Goal: Participate in discussion: Engage in conversation with other users on a specific topic

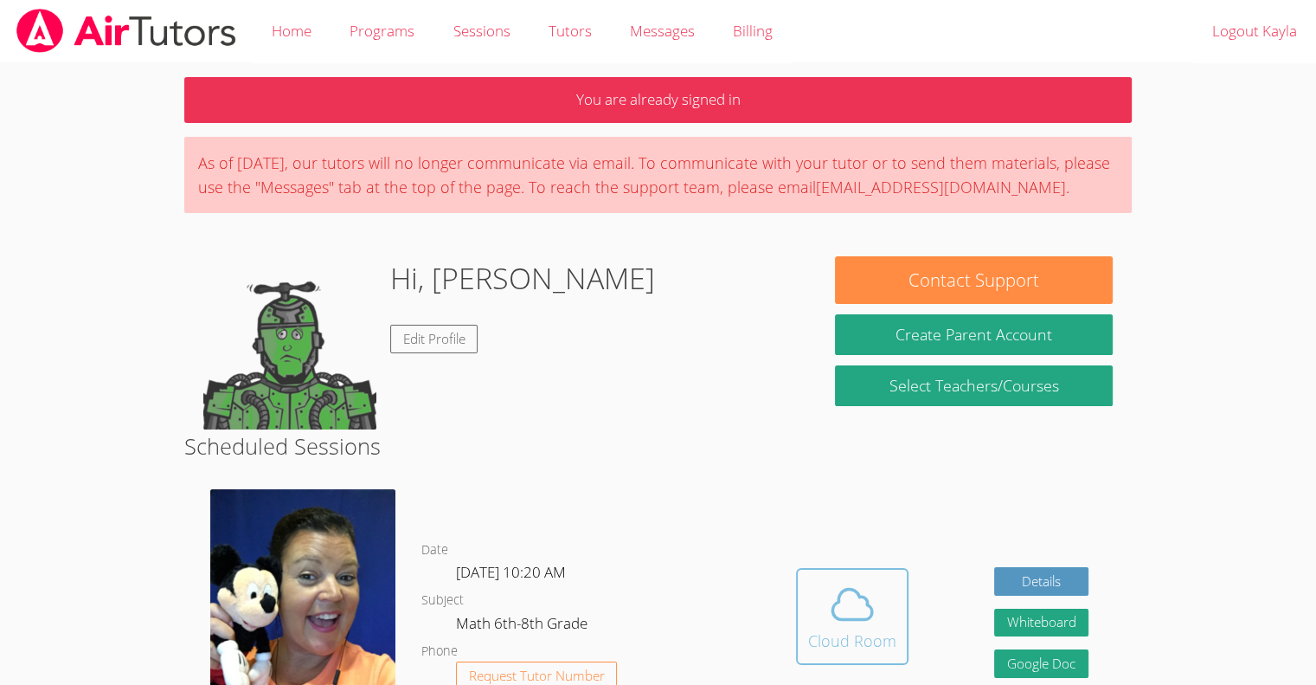
click at [810, 630] on div "Cloud Room" at bounding box center [852, 640] width 88 height 24
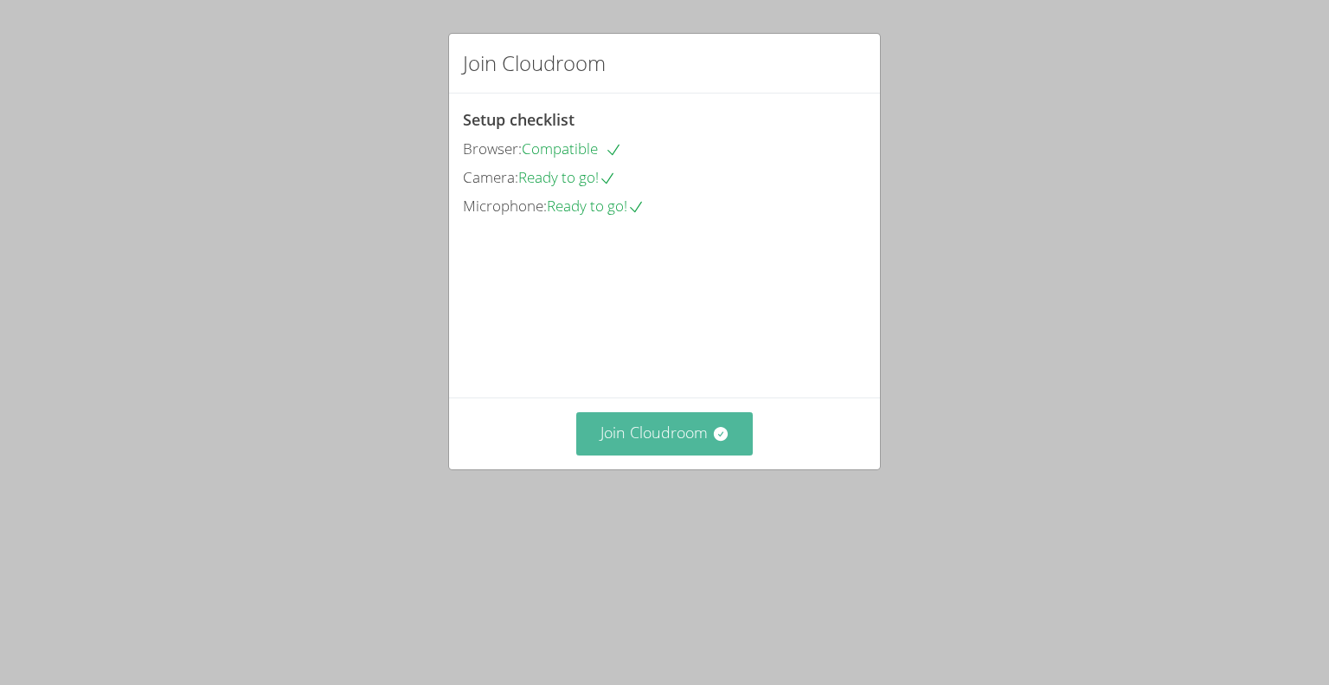
click at [639, 454] on button "Join Cloudroom" at bounding box center [664, 433] width 177 height 42
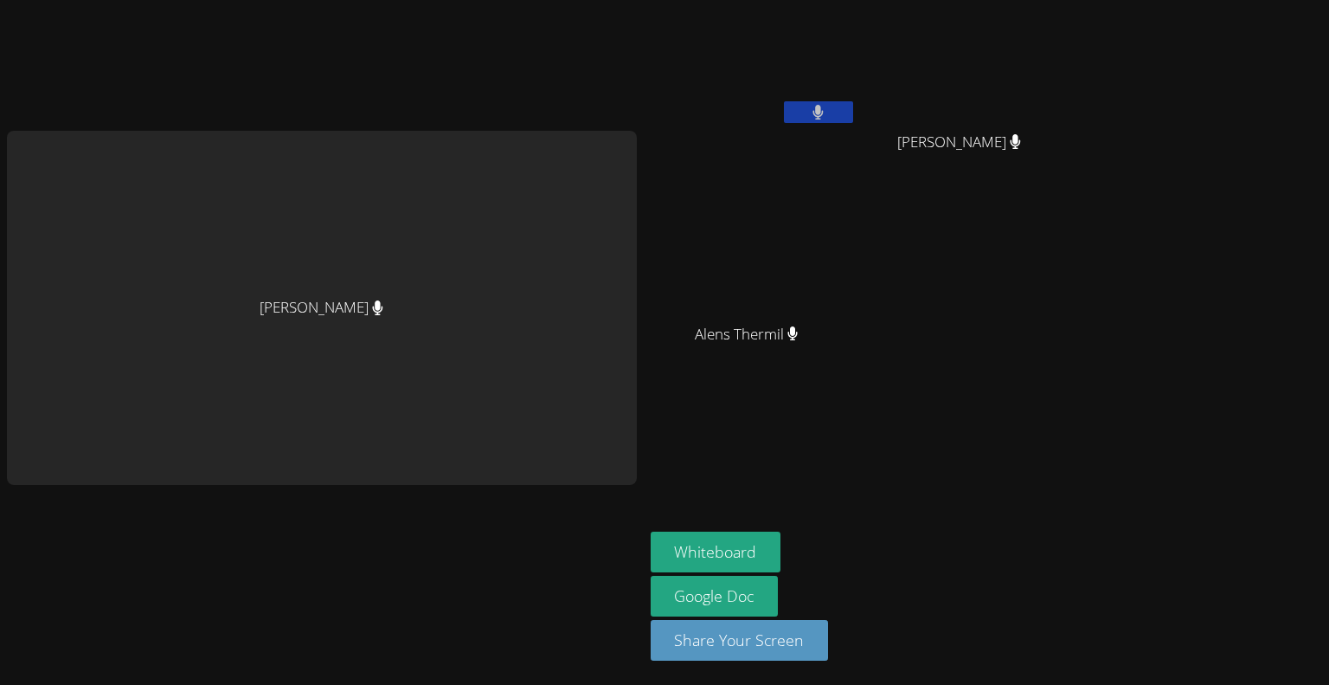
click at [800, 109] on button at bounding box center [818, 112] width 69 height 22
click at [788, 120] on button at bounding box center [818, 112] width 69 height 22
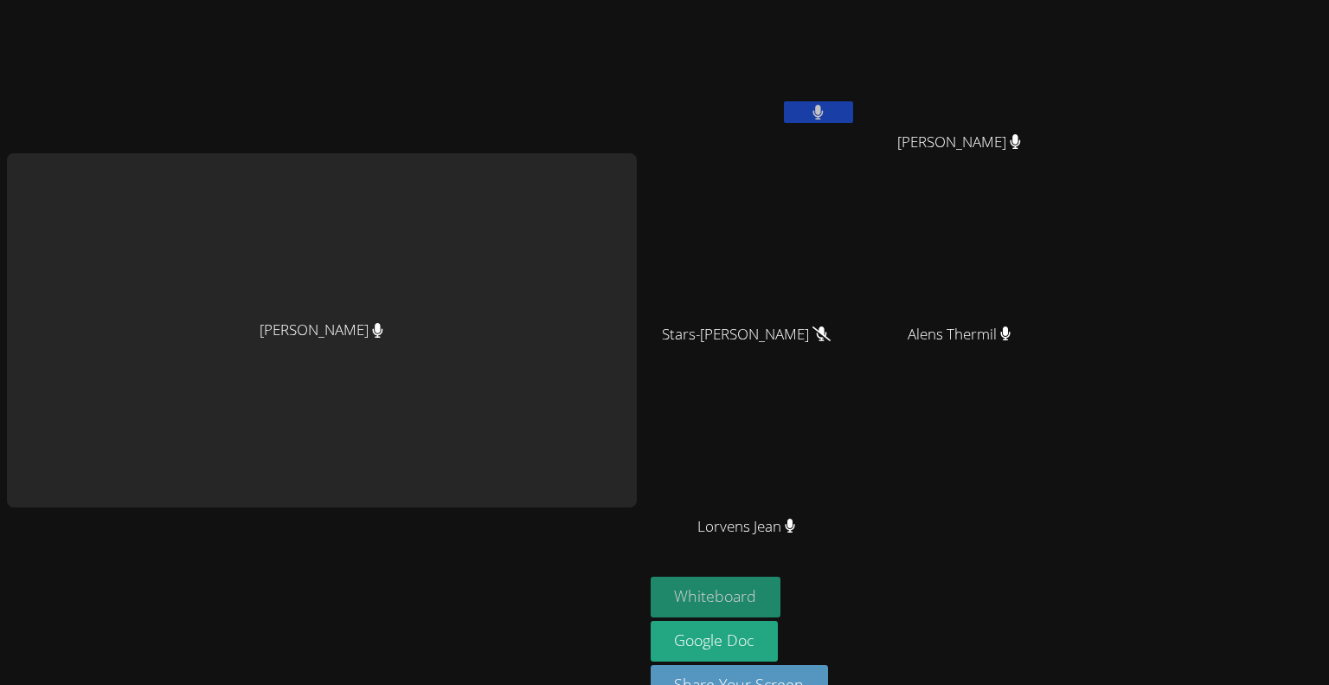
click at [695, 600] on button "Whiteboard" at bounding box center [716, 596] width 131 height 41
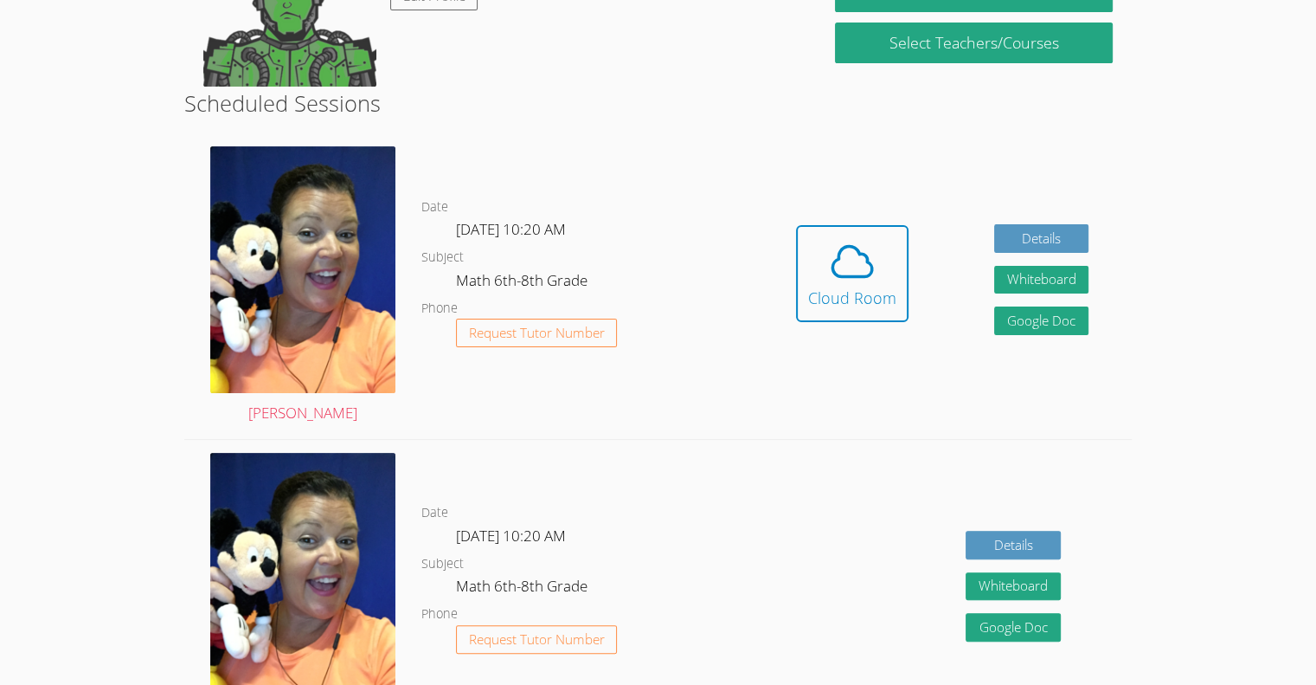
scroll to position [339, 0]
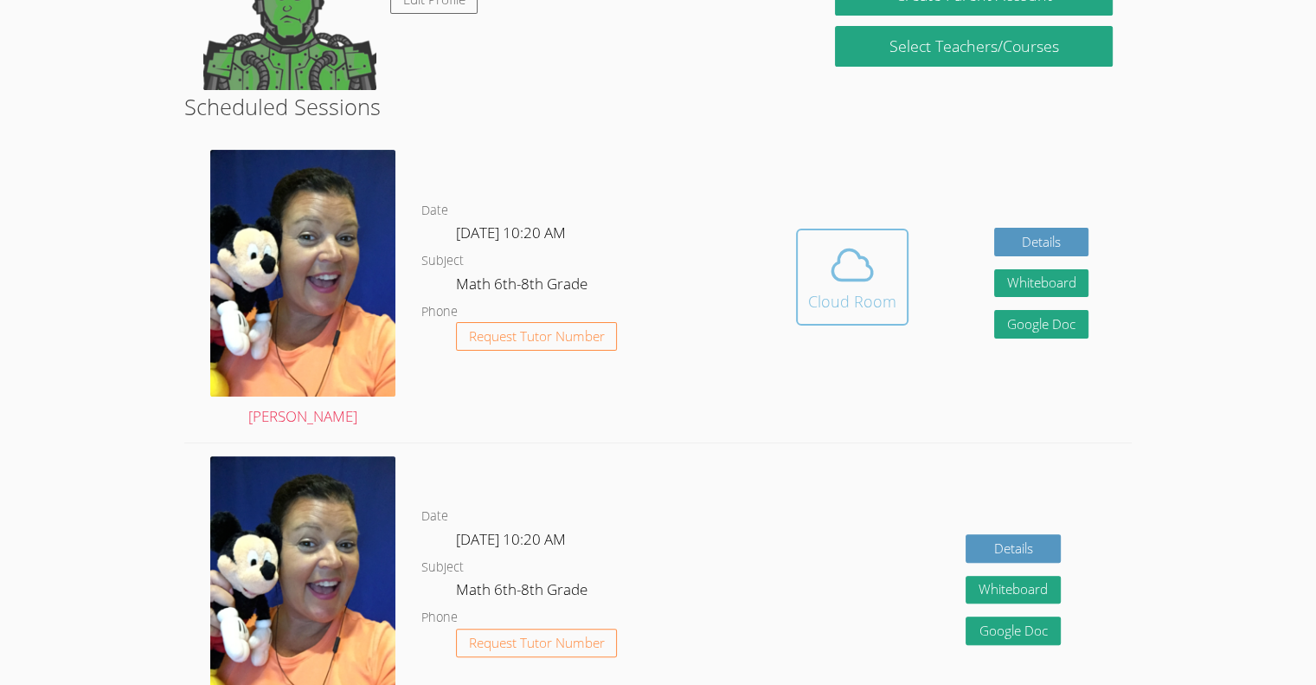
click at [893, 264] on span at bounding box center [852, 265] width 88 height 48
click at [885, 242] on span at bounding box center [852, 265] width 88 height 48
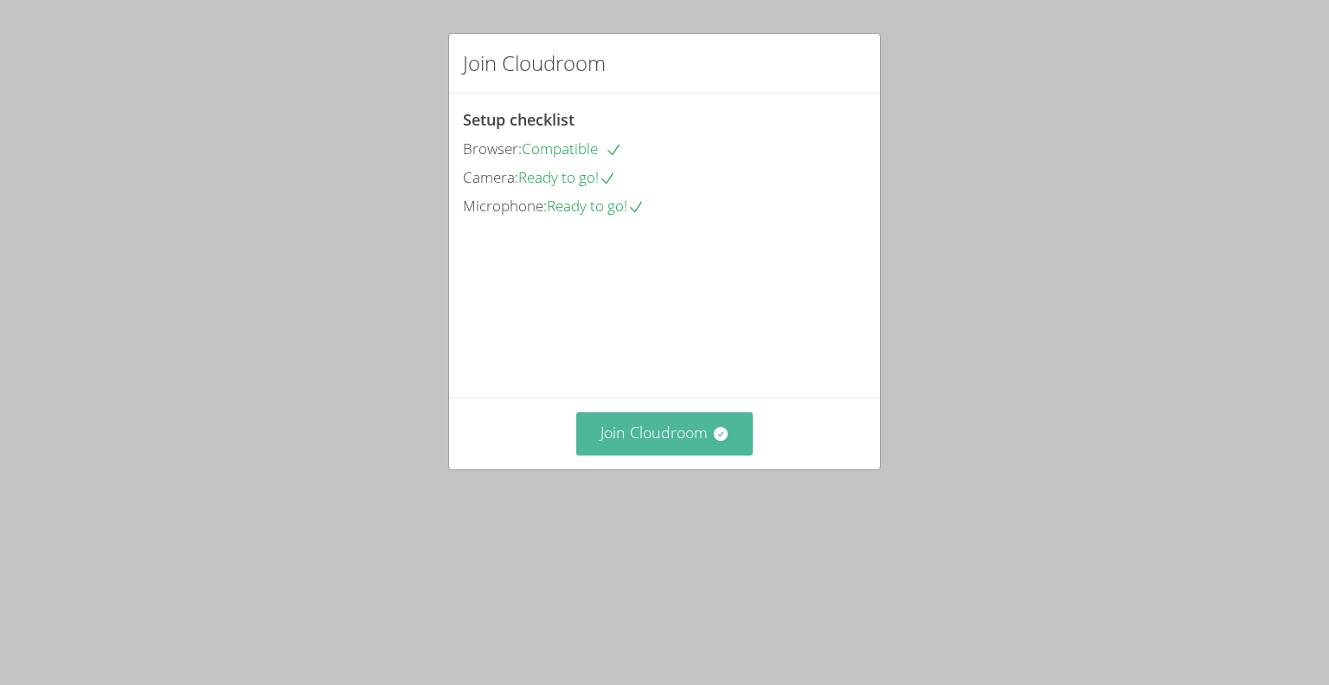
click at [677, 454] on button "Join Cloudroom" at bounding box center [664, 433] width 177 height 42
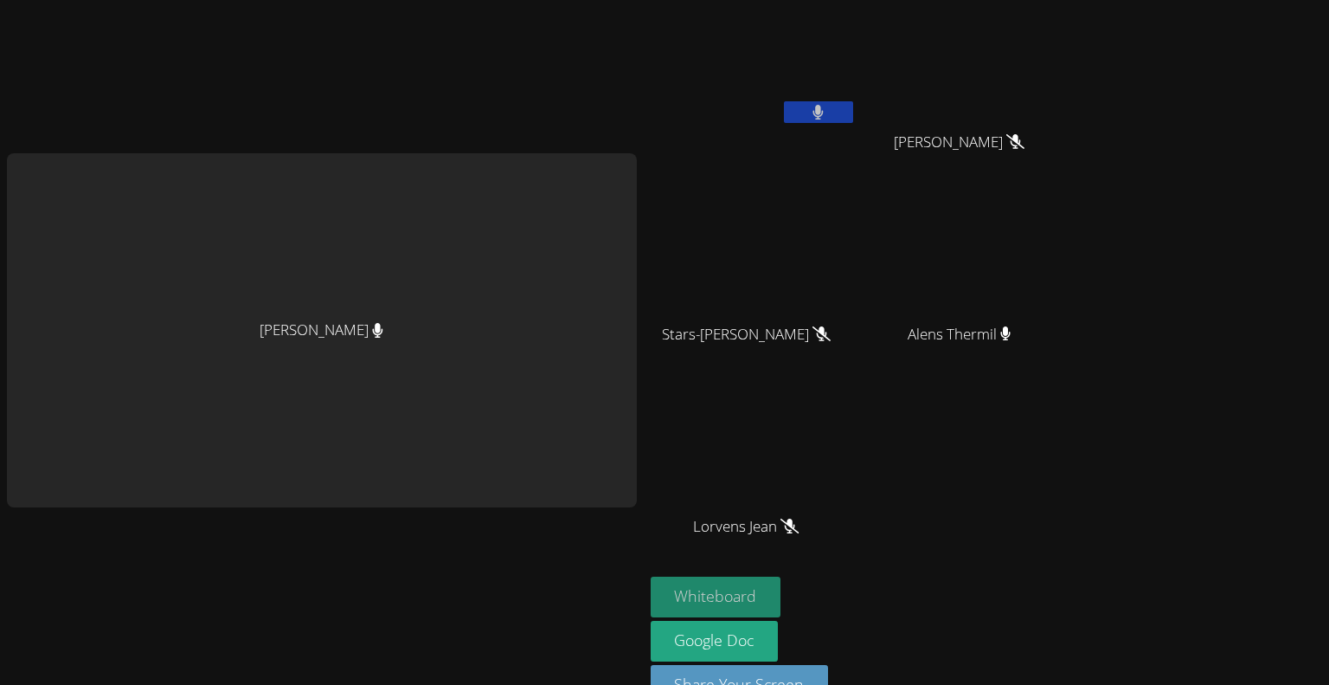
click at [703, 600] on button "Whiteboard" at bounding box center [716, 596] width 131 height 41
click at [813, 107] on icon at bounding box center [818, 112] width 11 height 15
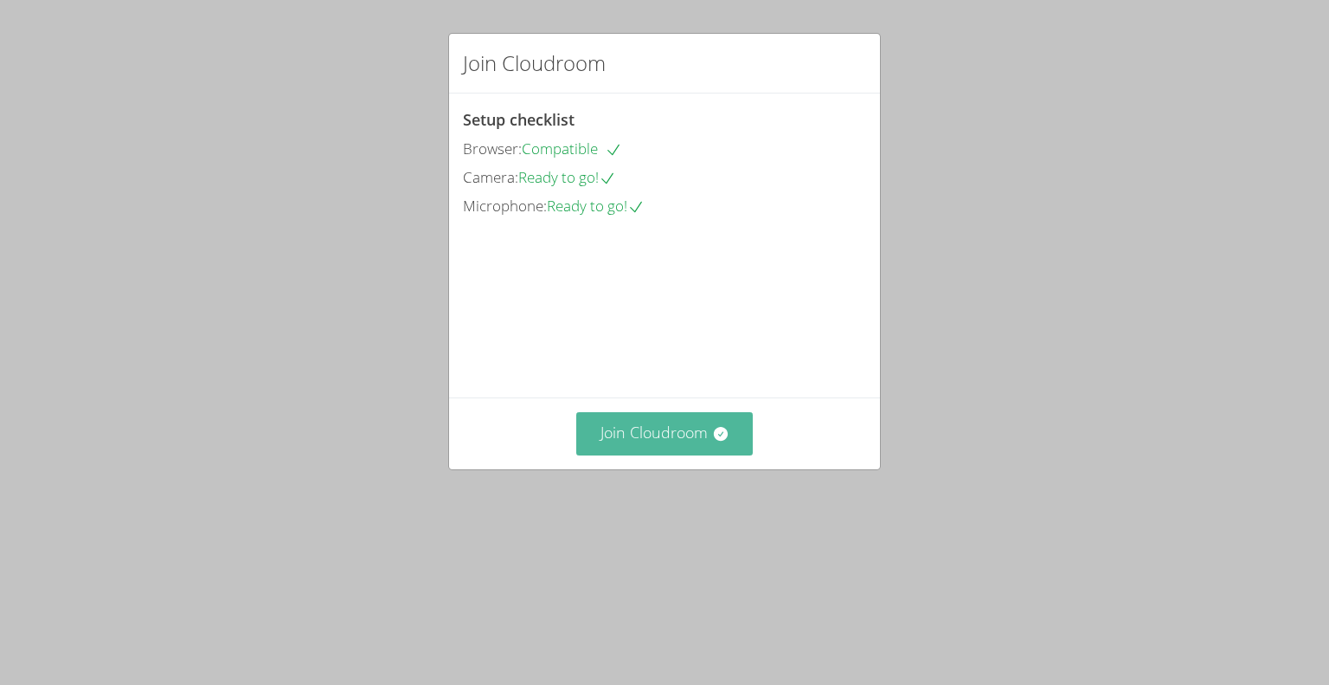
click at [672, 454] on button "Join Cloudroom" at bounding box center [664, 433] width 177 height 42
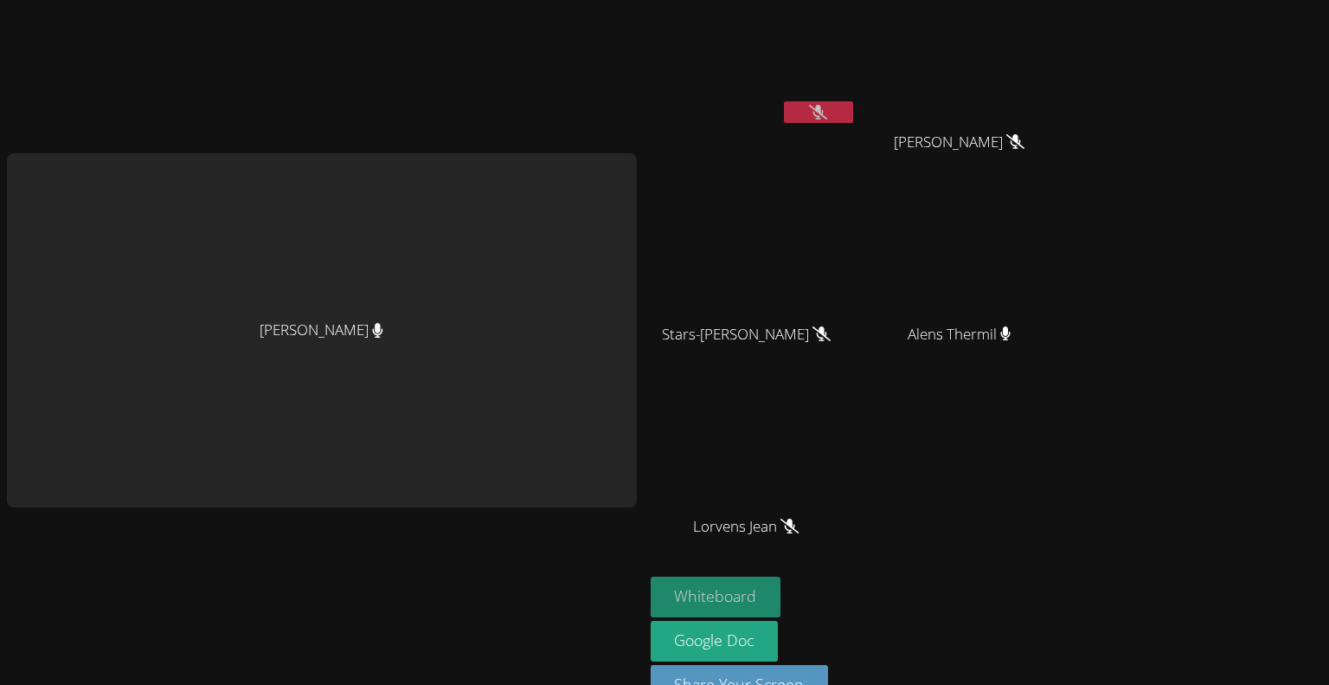
click at [724, 592] on button "Whiteboard" at bounding box center [716, 596] width 131 height 41
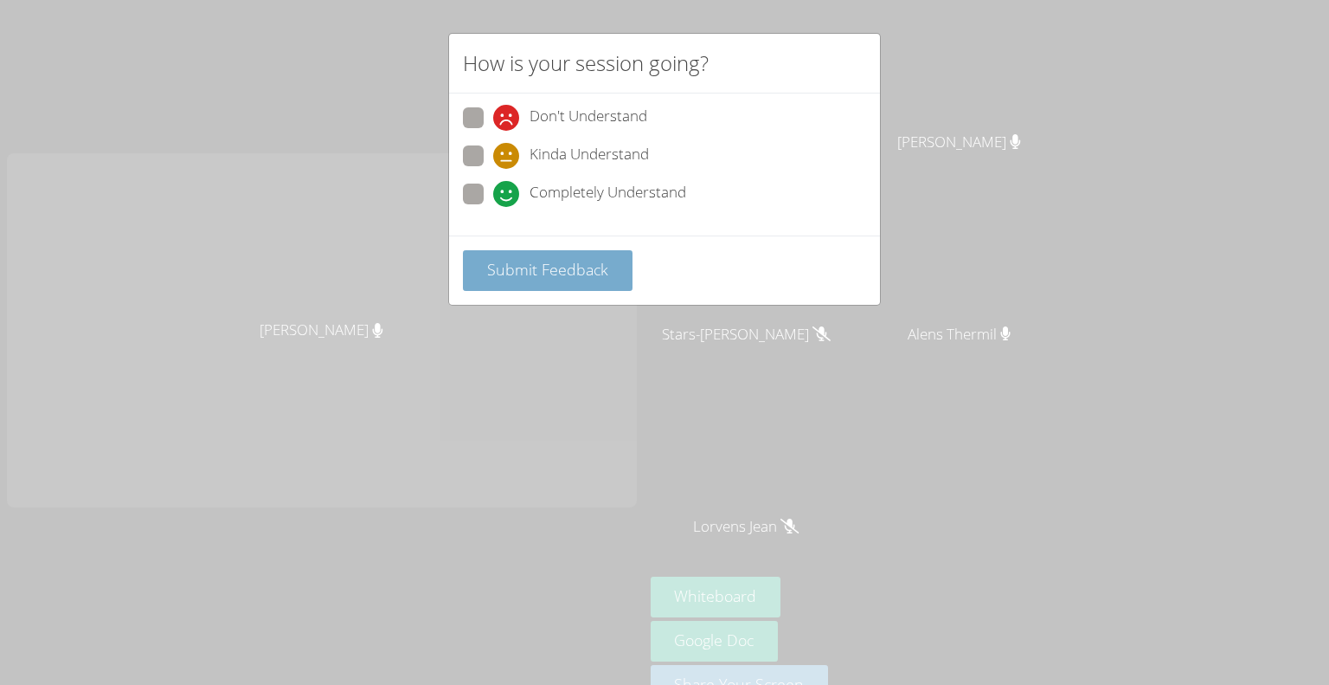
click at [599, 267] on span "Submit Feedback" at bounding box center [547, 269] width 121 height 21
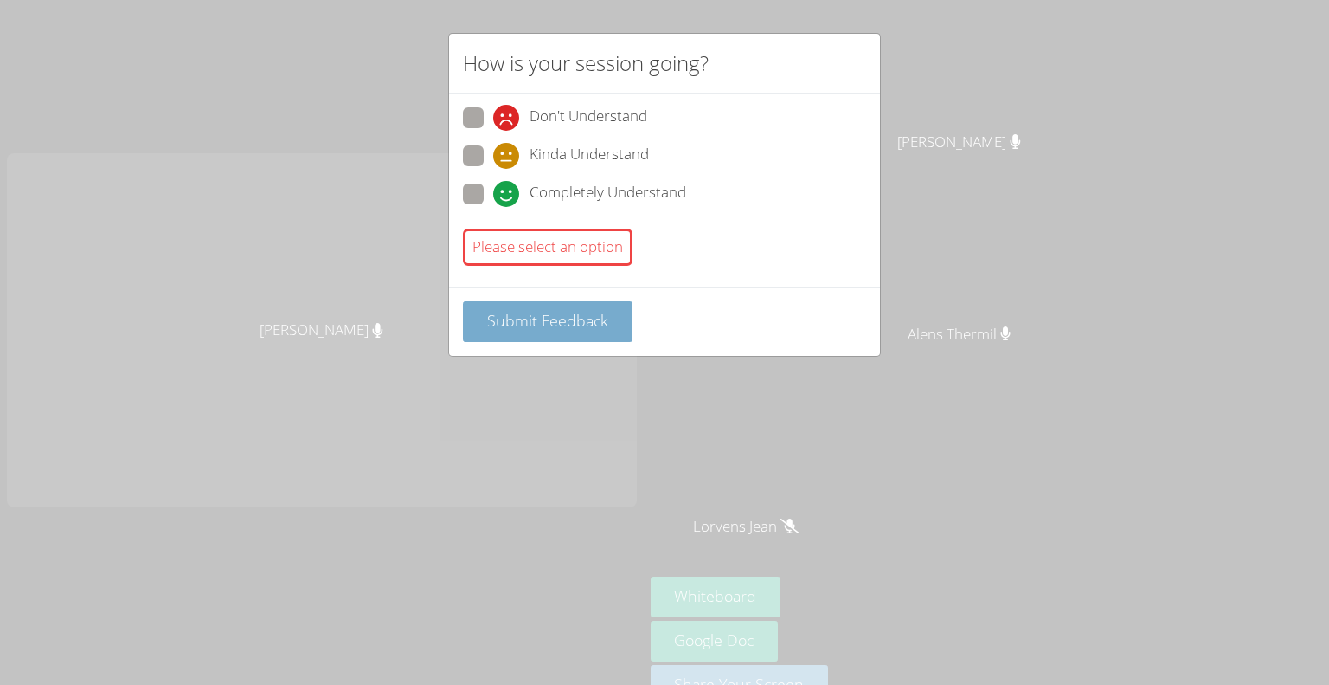
click at [505, 319] on span "Submit Feedback" at bounding box center [547, 320] width 121 height 21
click at [501, 258] on div "Please select an option" at bounding box center [548, 246] width 170 height 37
click at [493, 131] on span at bounding box center [493, 131] width 0 height 0
click at [493, 118] on input "Don't Understand" at bounding box center [500, 114] width 15 height 15
radio input "true"
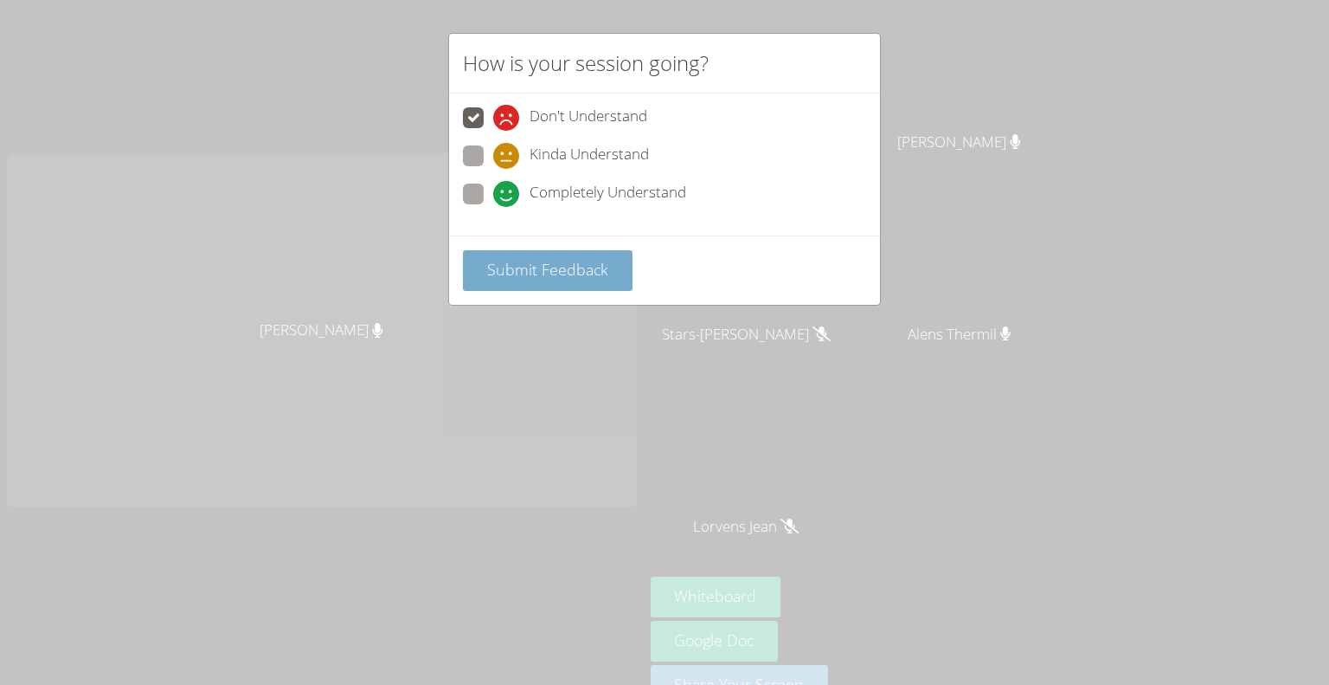
click at [526, 261] on span "Submit Feedback" at bounding box center [547, 269] width 121 height 21
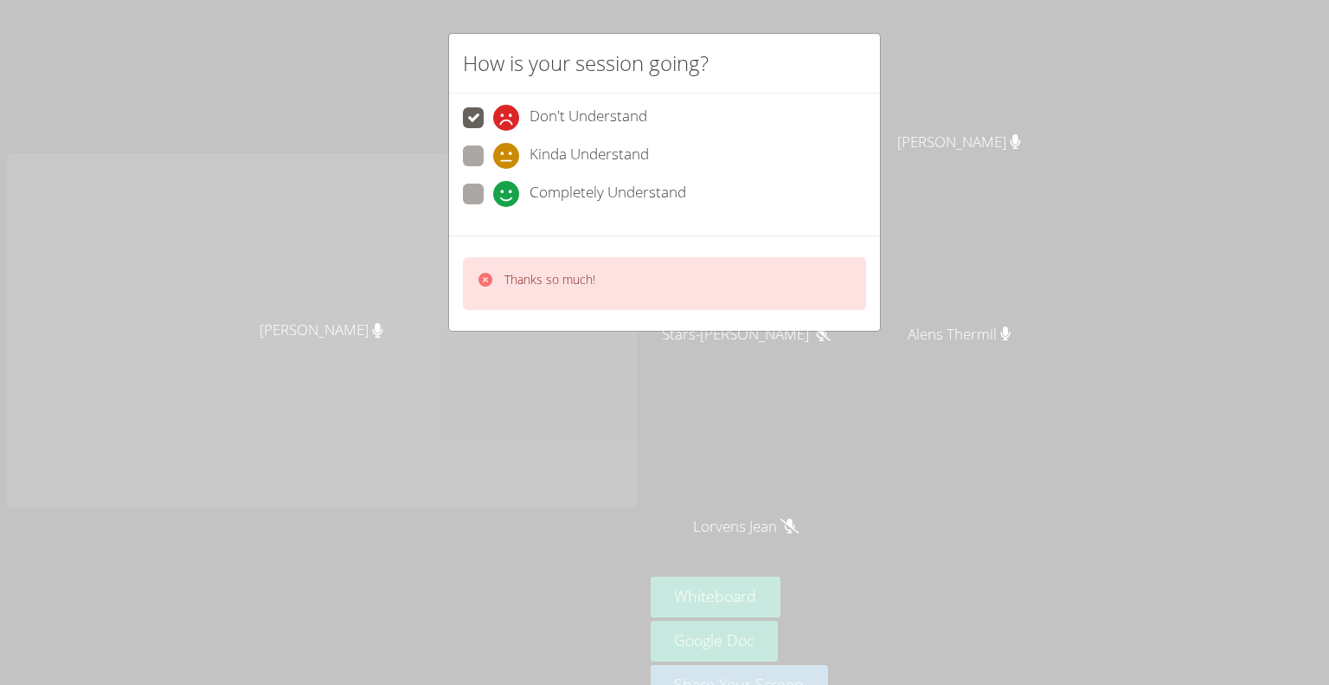
click at [613, 288] on div "Thanks so much!" at bounding box center [664, 283] width 403 height 53
click at [654, 298] on div "Thanks so much!" at bounding box center [664, 283] width 403 height 53
click at [625, 270] on div "Thanks so much!" at bounding box center [664, 283] width 403 height 53
click at [493, 169] on span at bounding box center [493, 169] width 0 height 0
click at [493, 156] on input "Kinda Understand" at bounding box center [500, 152] width 15 height 15
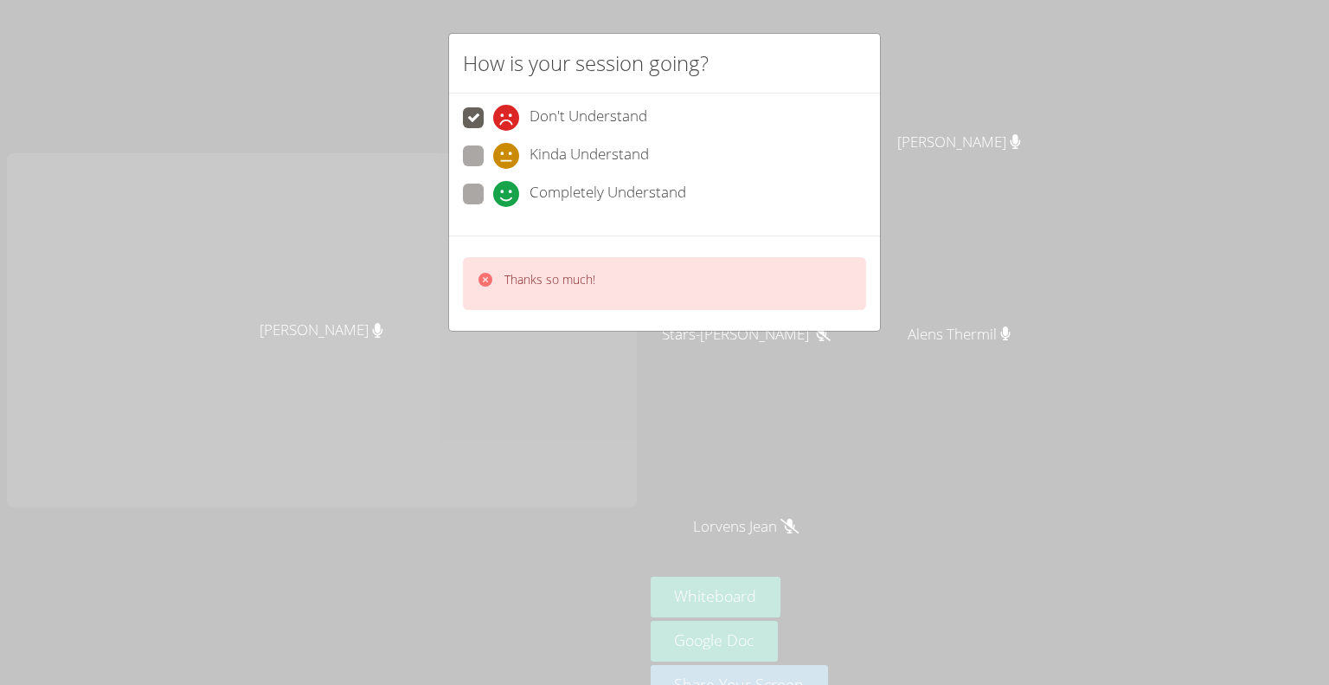
radio input "true"
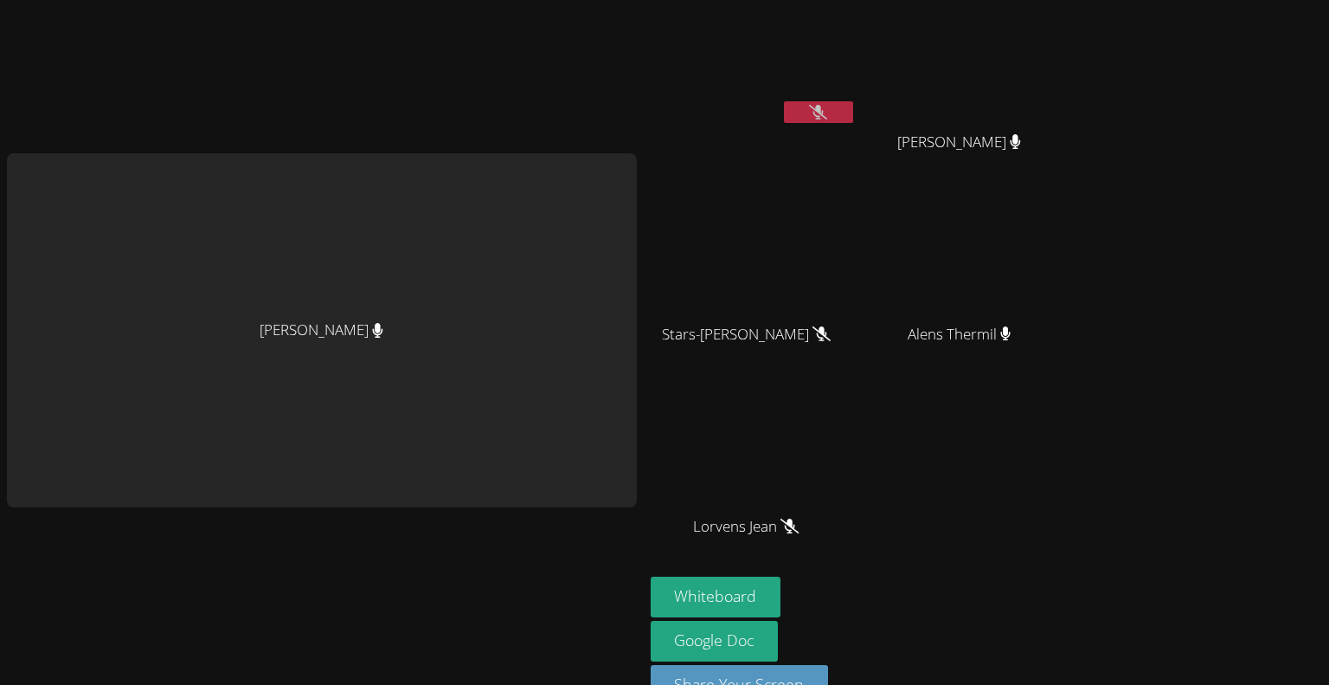
click at [561, 280] on div "[PERSON_NAME]" at bounding box center [322, 330] width 630 height 354
